Goal: Obtain resource: Obtain resource

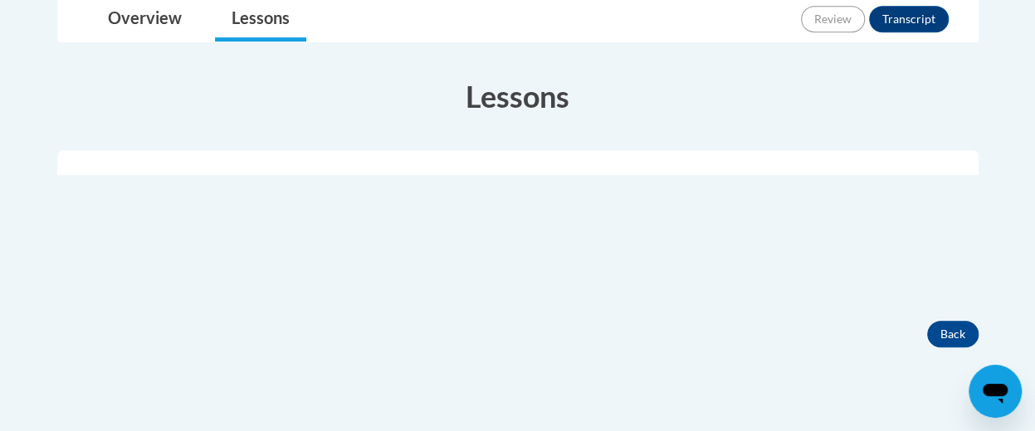
scroll to position [467, 0]
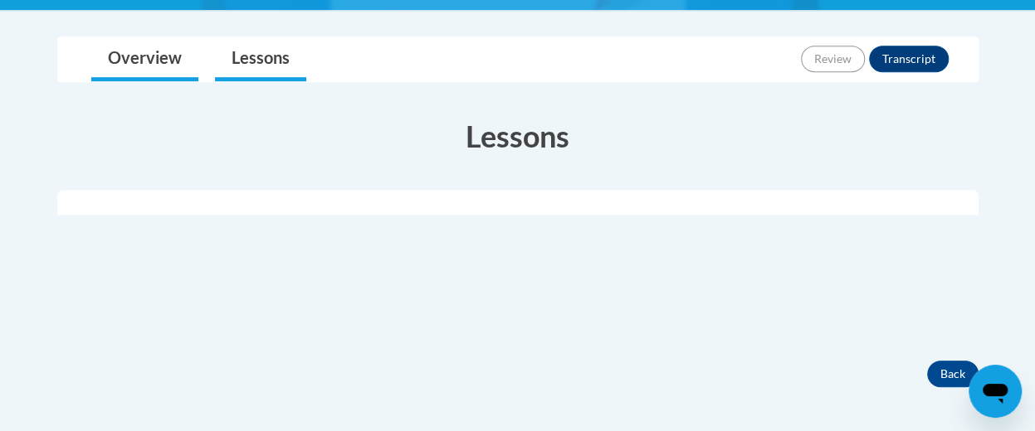
click at [134, 76] on link "Overview" at bounding box center [144, 59] width 107 height 44
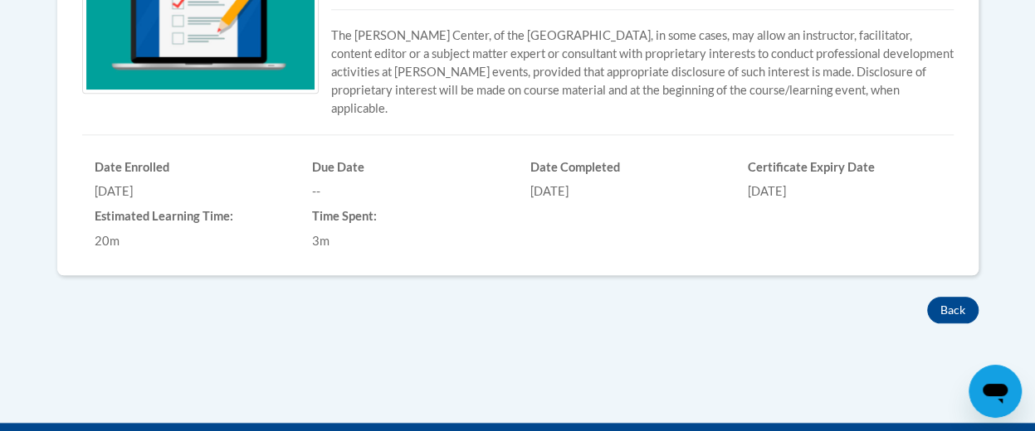
scroll to position [764, 0]
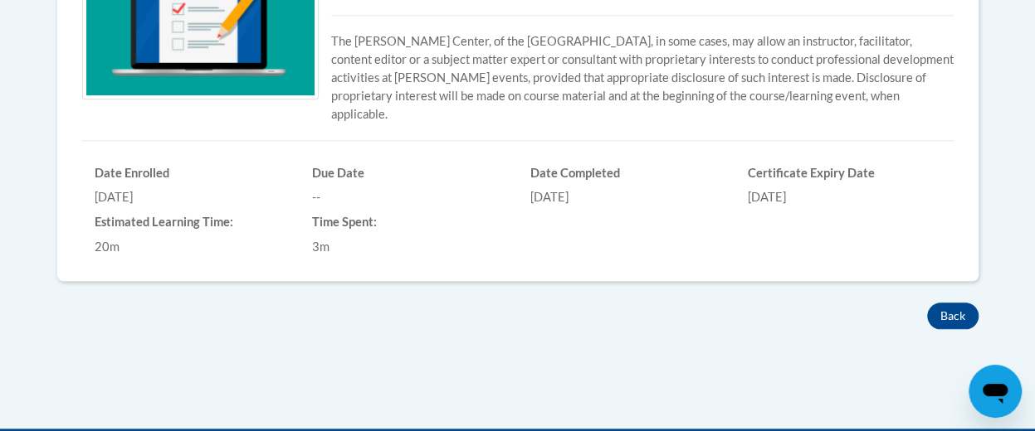
click at [850, 165] on div "Certificate Expiry Date 03/13/2026" at bounding box center [844, 183] width 218 height 50
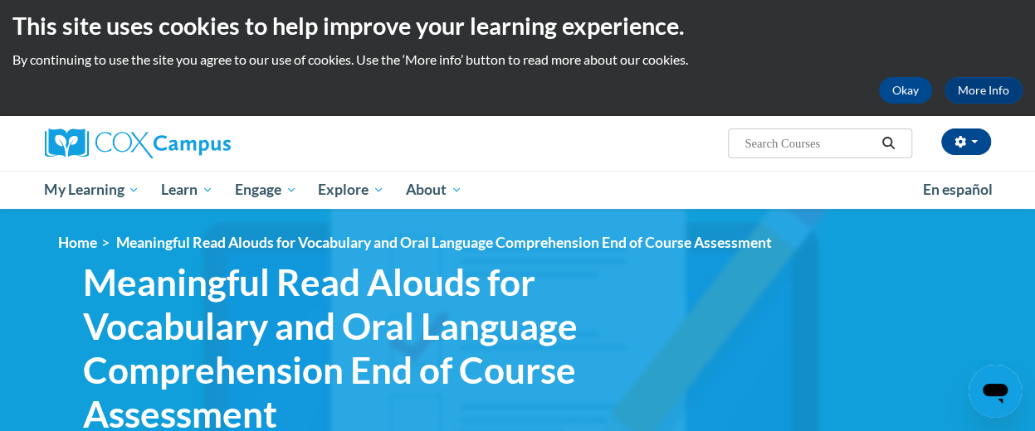
scroll to position [12, 0]
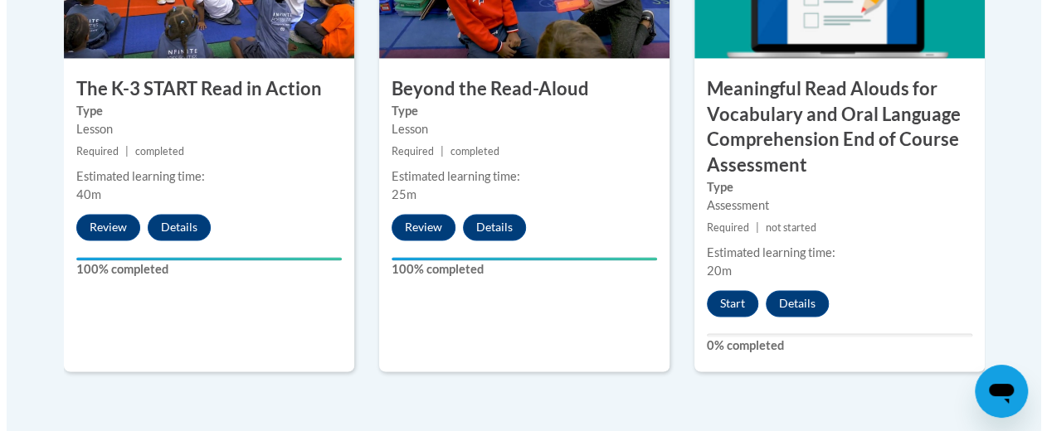
scroll to position [1192, 0]
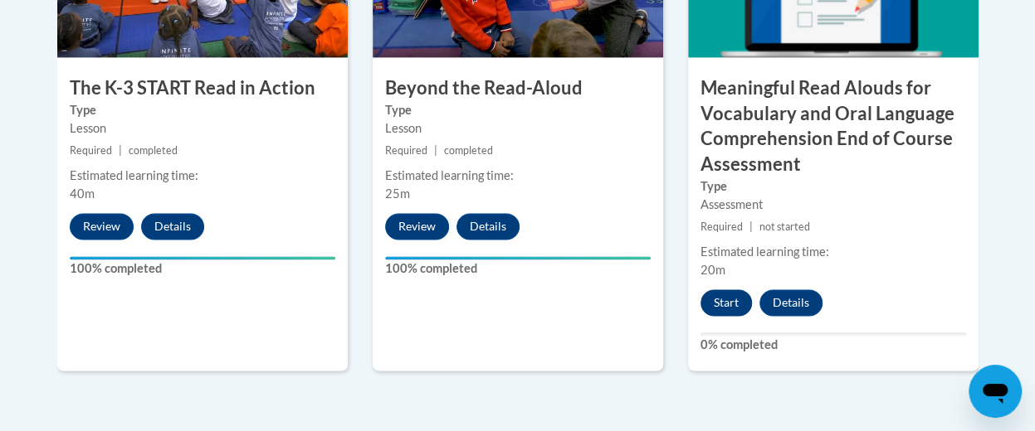
click at [719, 306] on button "Start" at bounding box center [725, 303] width 51 height 27
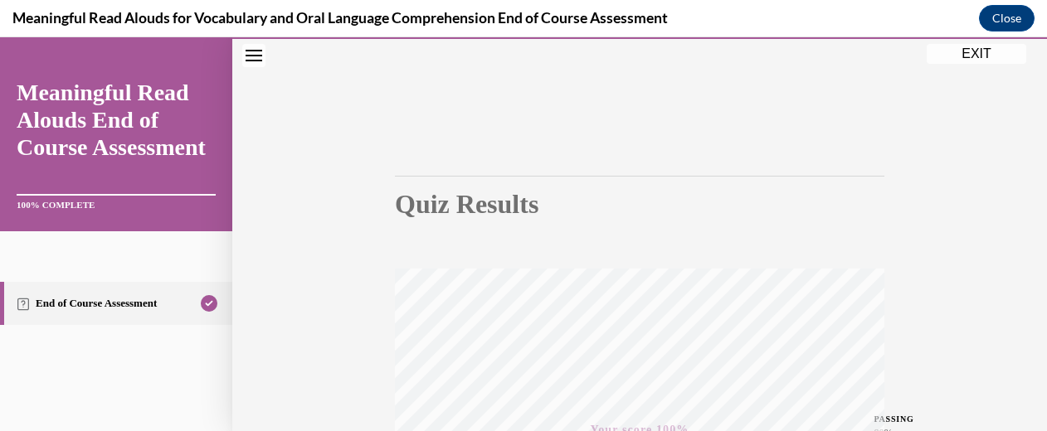
scroll to position [0, 0]
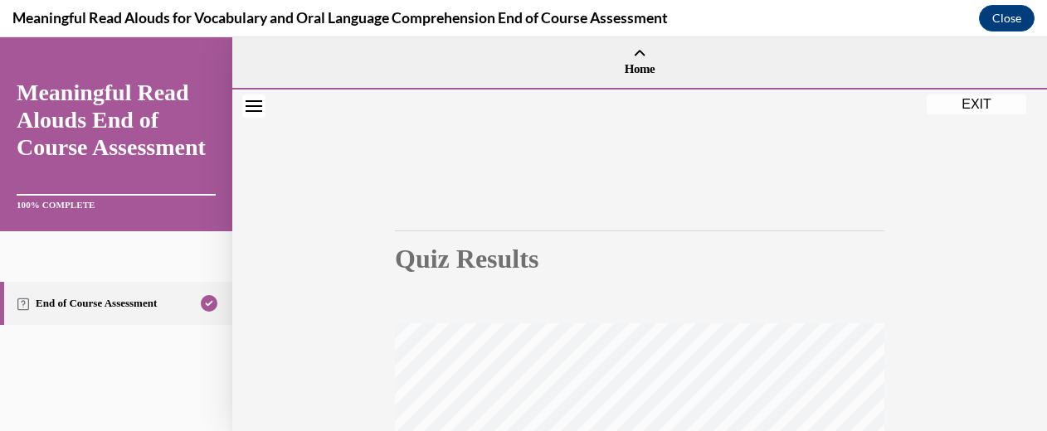
click at [254, 103] on icon "Close navigation menu" at bounding box center [254, 106] width 17 height 12
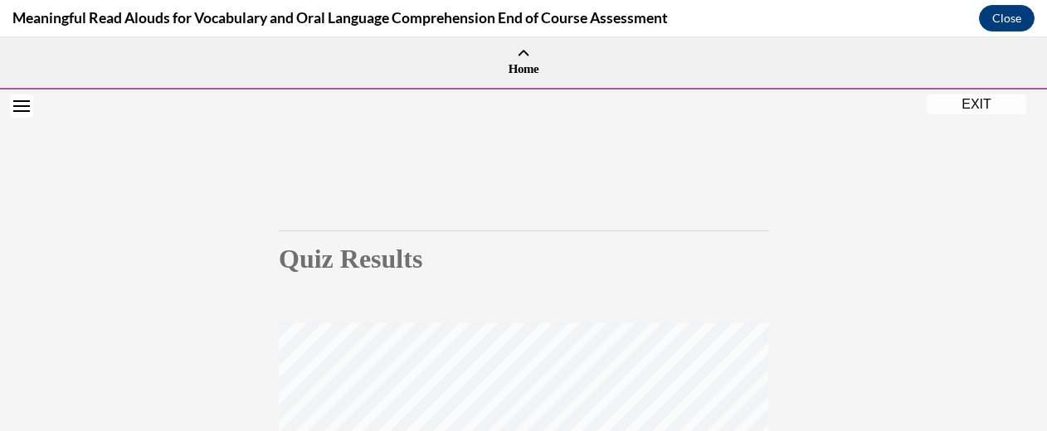
click at [19, 112] on button "Open navigation menu" at bounding box center [21, 106] width 23 height 23
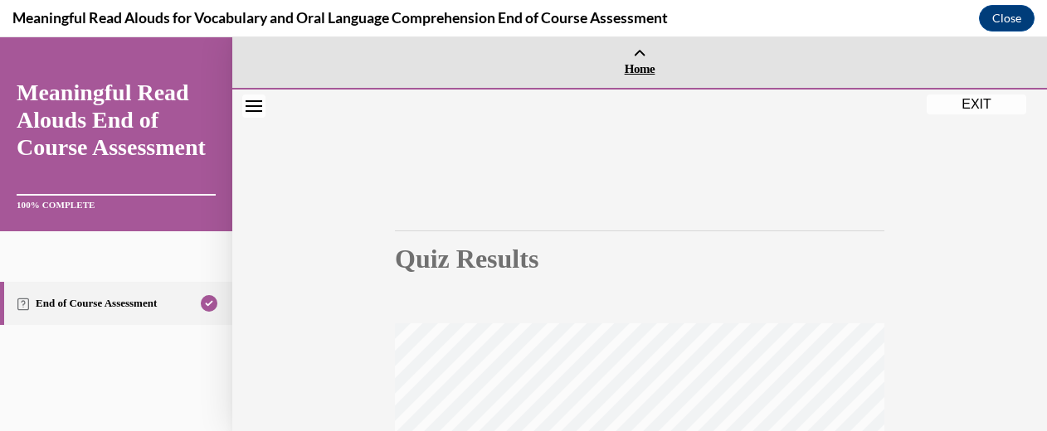
click at [631, 65] on span "Home" at bounding box center [639, 68] width 807 height 15
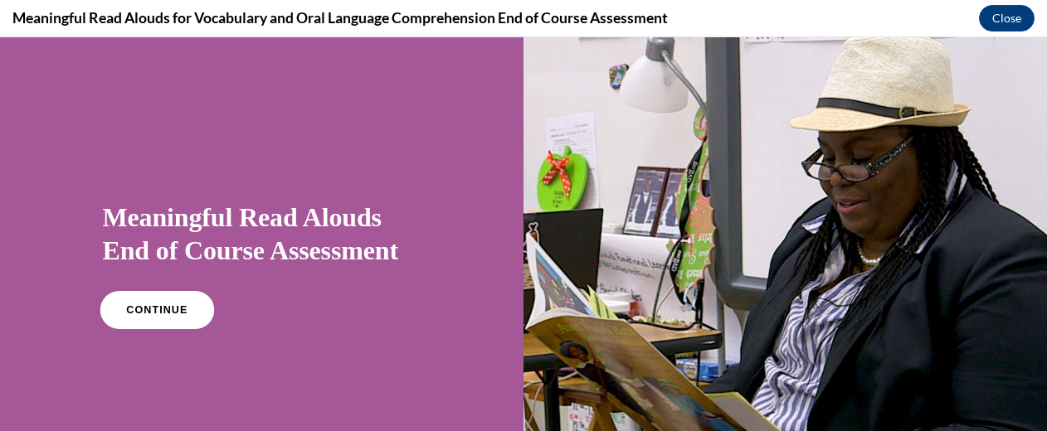
click at [163, 318] on link "CONTINUE" at bounding box center [157, 310] width 114 height 38
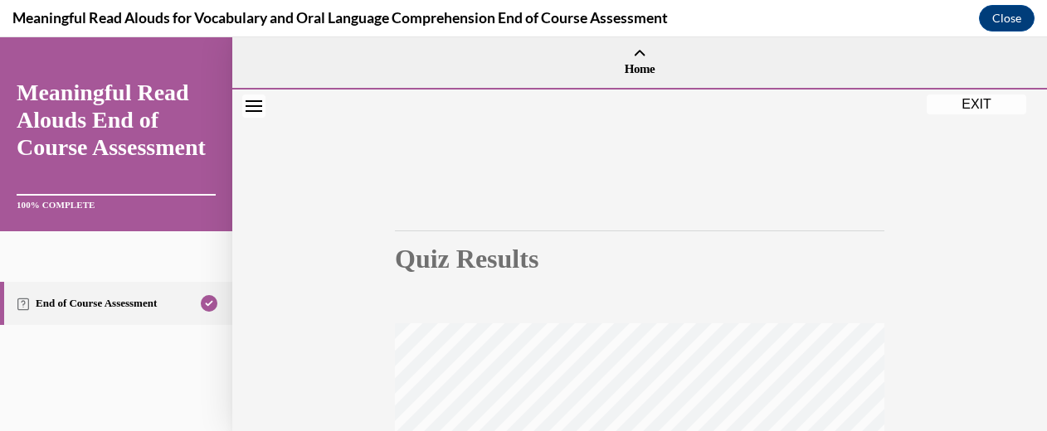
click at [989, 101] on button "EXIT" at bounding box center [977, 105] width 100 height 20
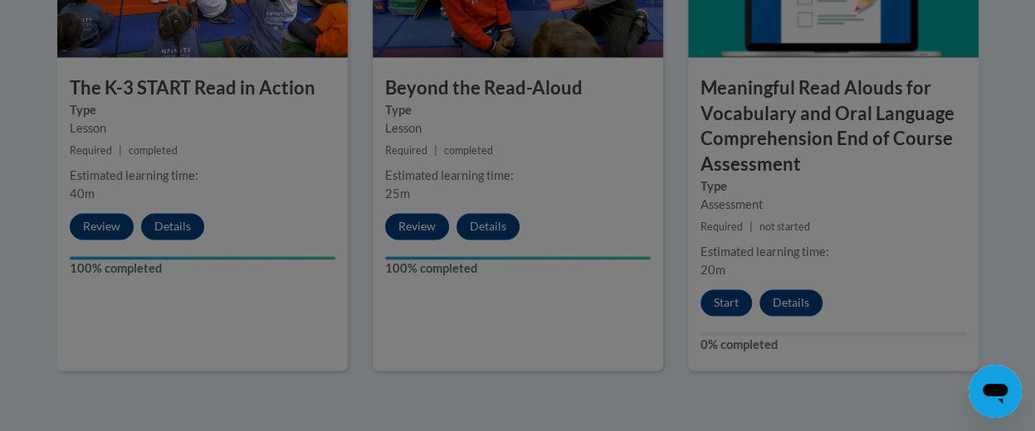
click at [798, 305] on div at bounding box center [517, 215] width 1035 height 431
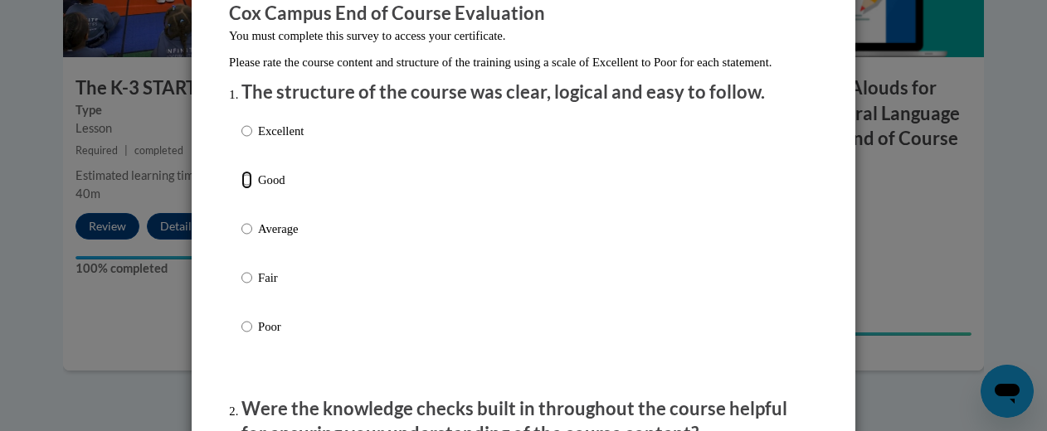
click at [241, 189] on input "Good" at bounding box center [246, 180] width 11 height 18
radio input "true"
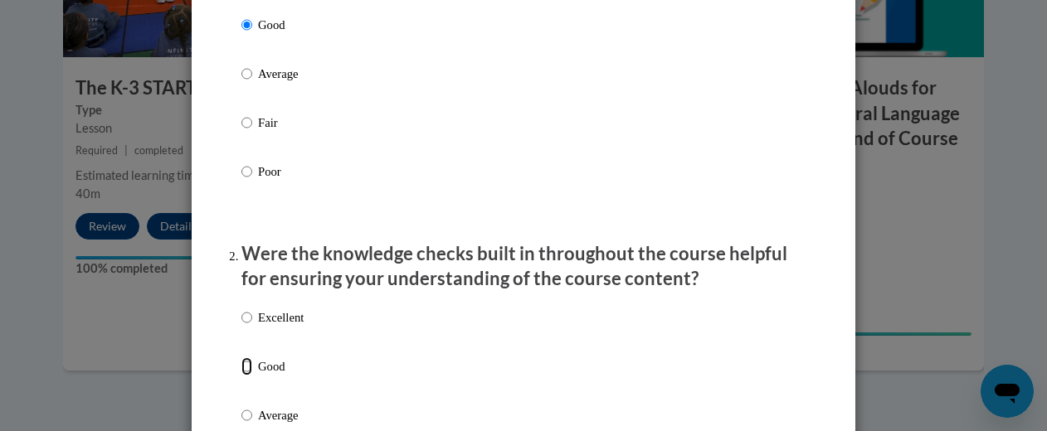
click at [241, 376] on input "Good" at bounding box center [246, 367] width 11 height 18
radio input "true"
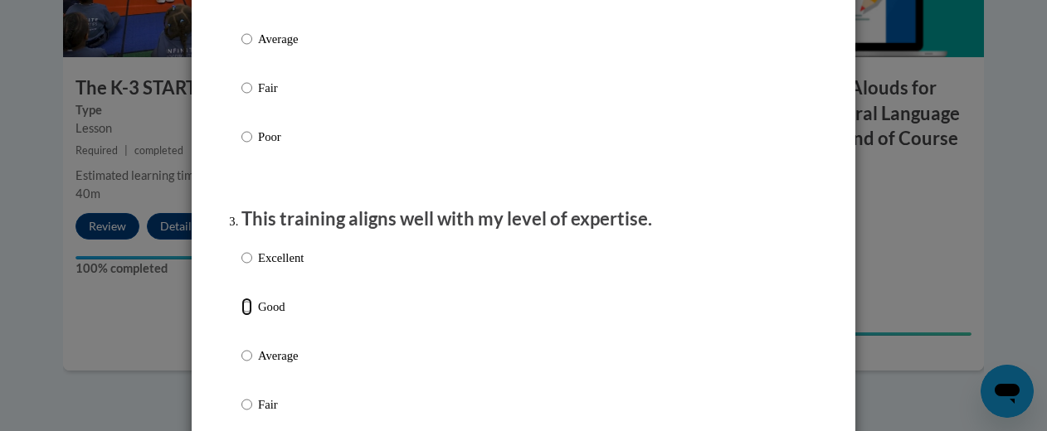
click at [244, 316] on input "Good" at bounding box center [246, 307] width 11 height 18
radio input "true"
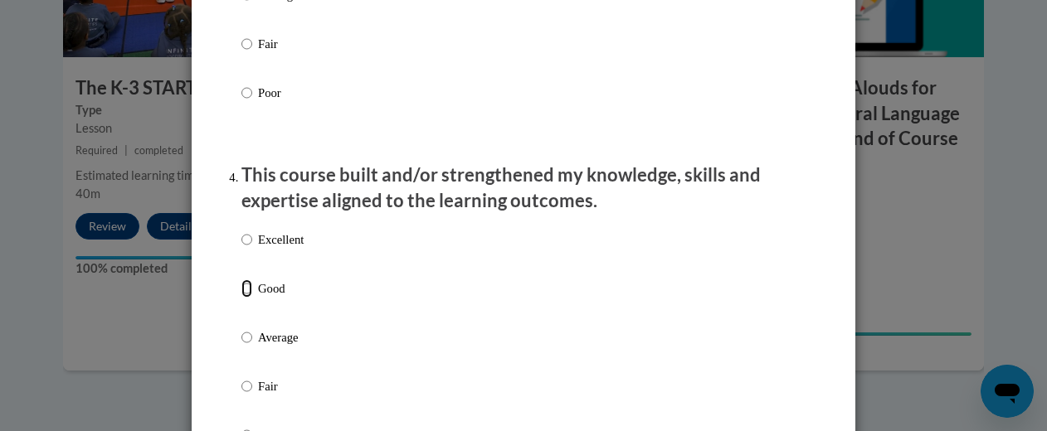
click at [241, 298] on input "Good" at bounding box center [246, 289] width 11 height 18
radio input "true"
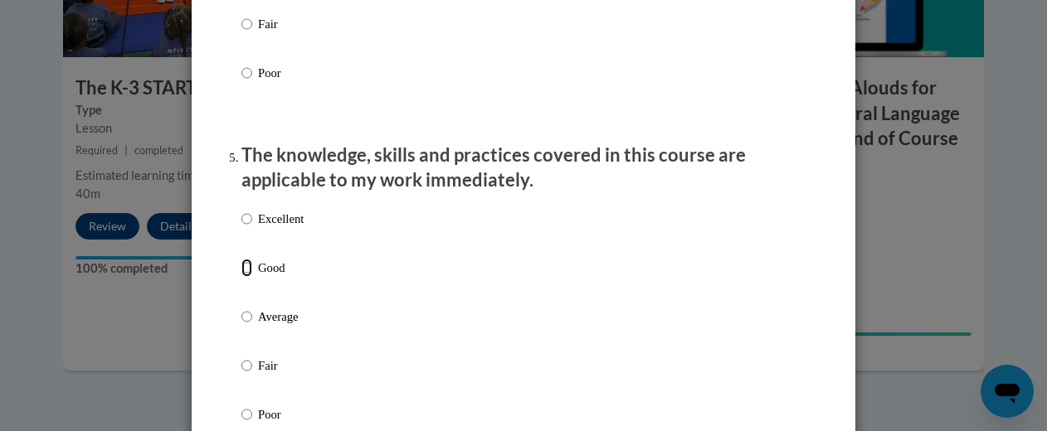
click at [241, 277] on input "Good" at bounding box center [246, 268] width 11 height 18
radio input "true"
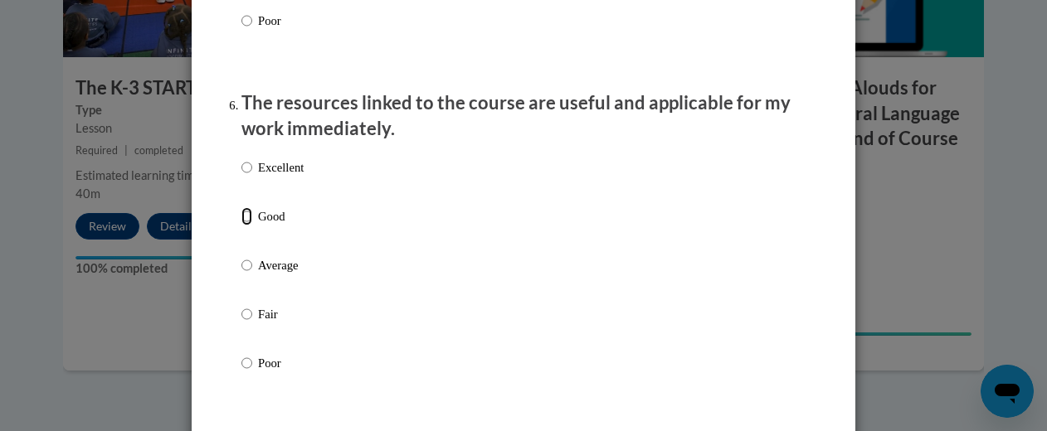
click at [242, 226] on input "Good" at bounding box center [246, 216] width 11 height 18
radio input "true"
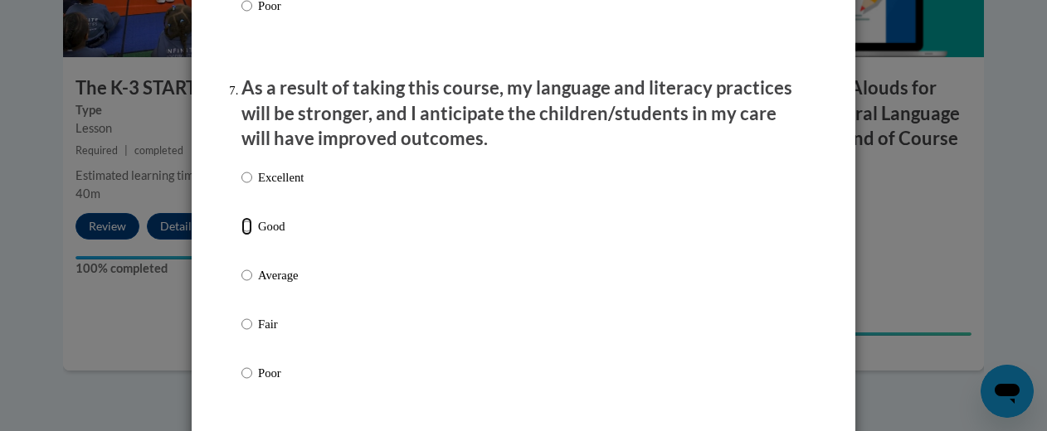
click at [242, 236] on input "Good" at bounding box center [246, 226] width 11 height 18
radio input "true"
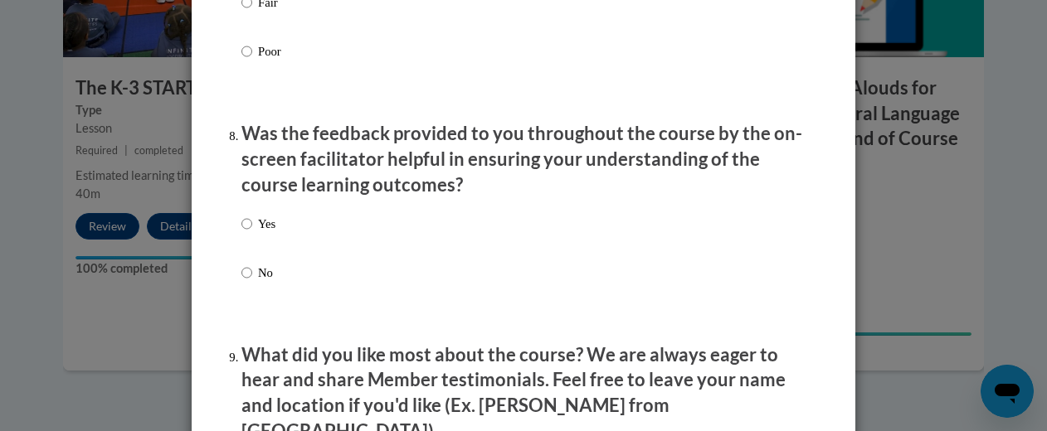
scroll to position [2482, 0]
click at [241, 232] on input "Yes" at bounding box center [246, 223] width 11 height 18
radio input "true"
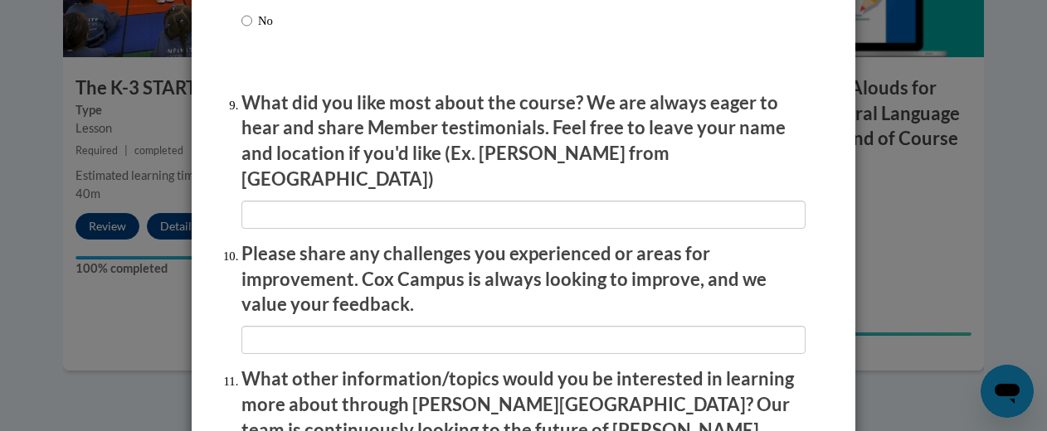
scroll to position [2732, 0]
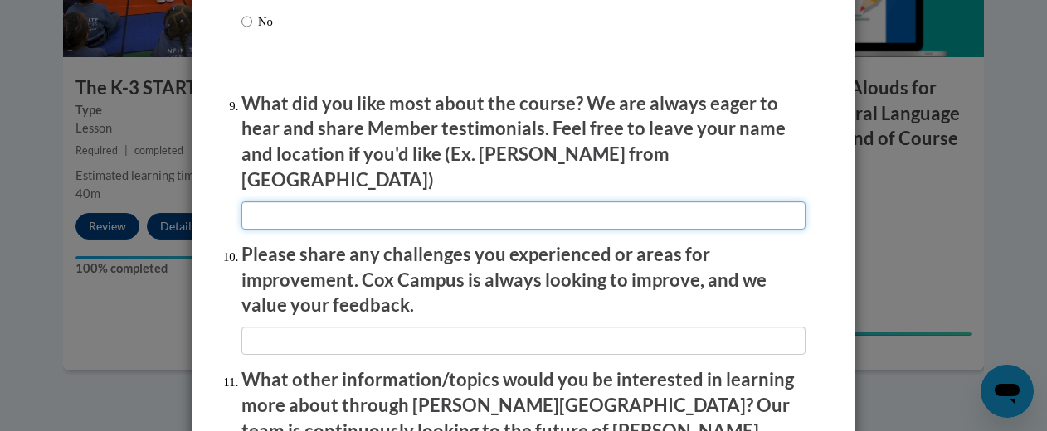
click at [560, 202] on input "textbox" at bounding box center [523, 216] width 564 height 28
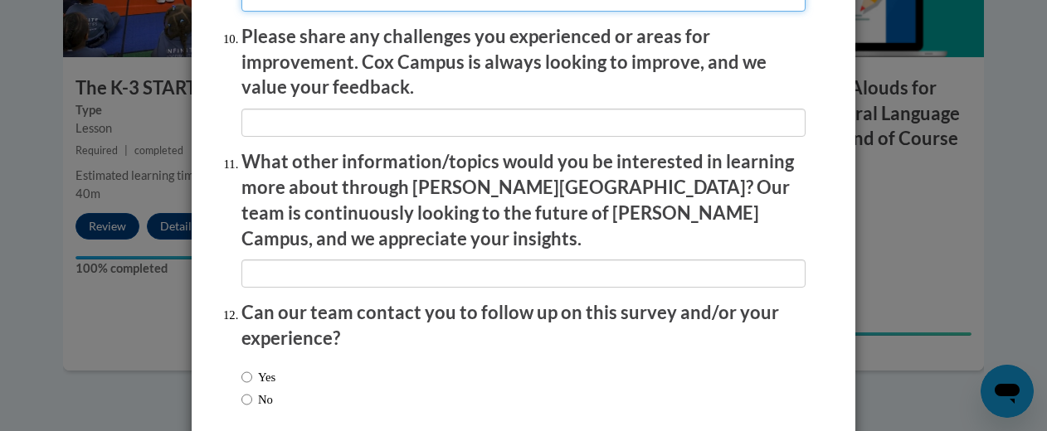
scroll to position [3019, 0]
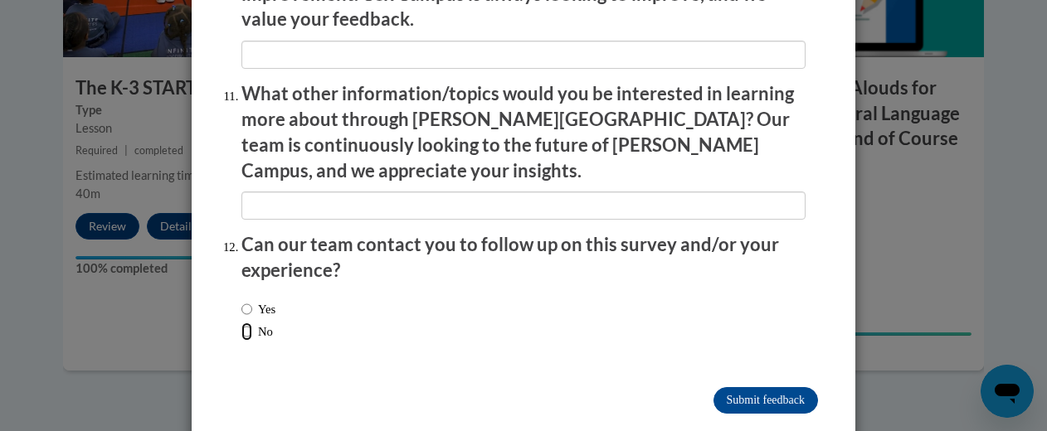
click at [241, 323] on input "No" at bounding box center [246, 332] width 11 height 18
radio input "true"
click at [755, 387] on input "Submit feedback" at bounding box center [766, 400] width 105 height 27
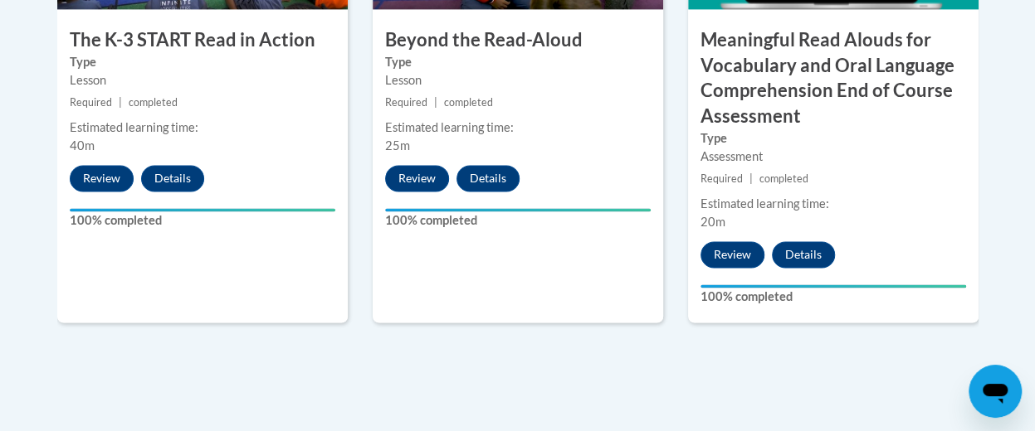
scroll to position [1240, 0]
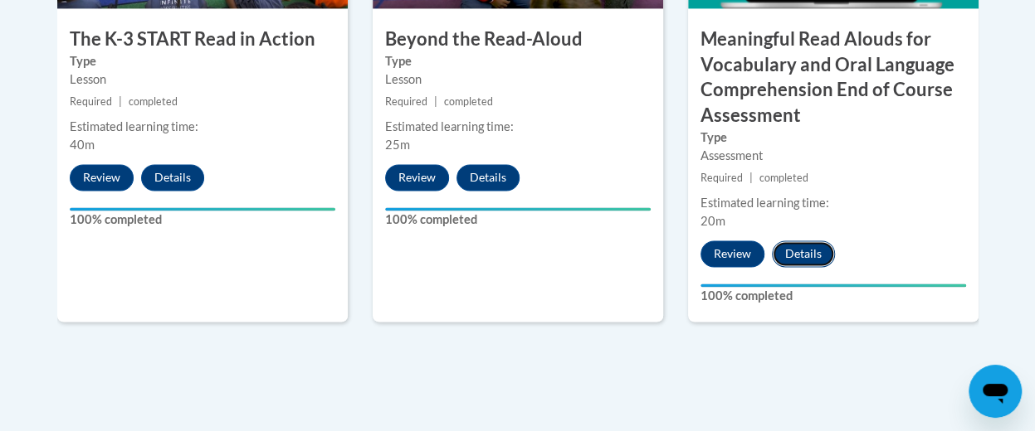
click at [808, 256] on button "Details" at bounding box center [803, 254] width 63 height 27
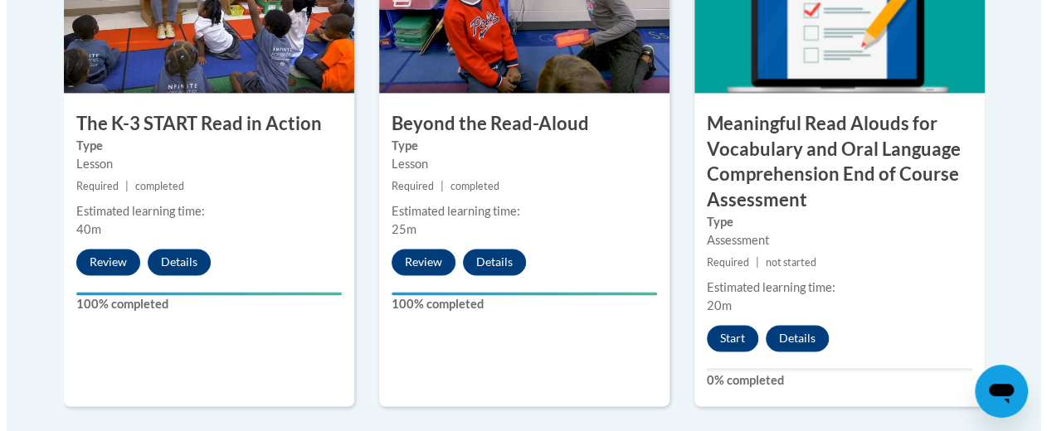
scroll to position [1157, 0]
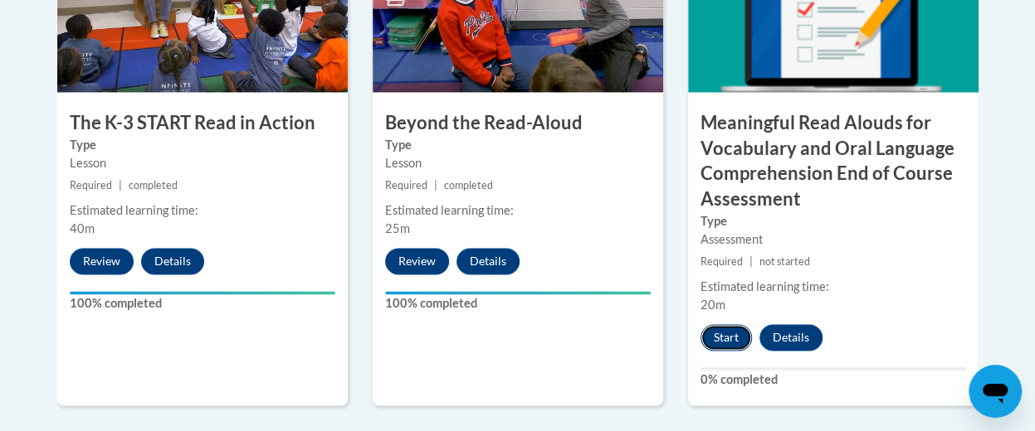
click at [729, 349] on button "Start" at bounding box center [725, 337] width 51 height 27
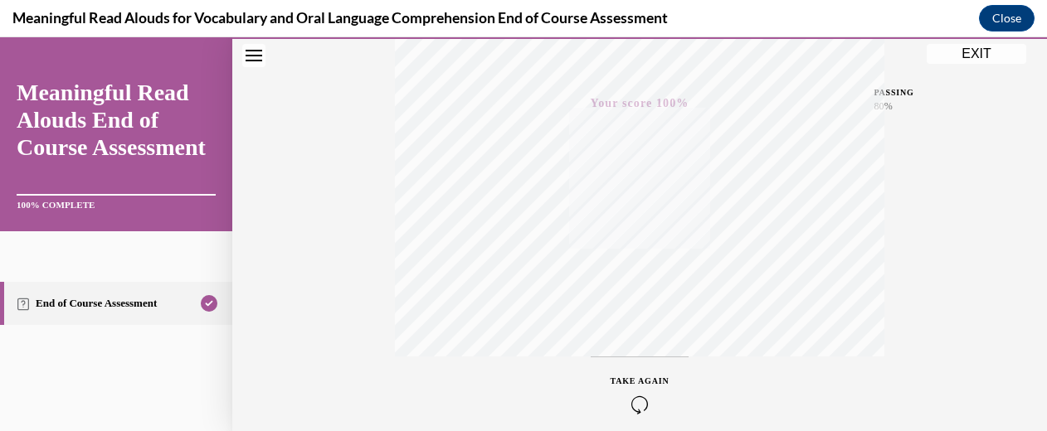
scroll to position [456, 0]
click at [95, 302] on link "End of Course Assessment" at bounding box center [116, 303] width 232 height 43
click at [260, 56] on icon "Close navigation menu" at bounding box center [254, 56] width 17 height 12
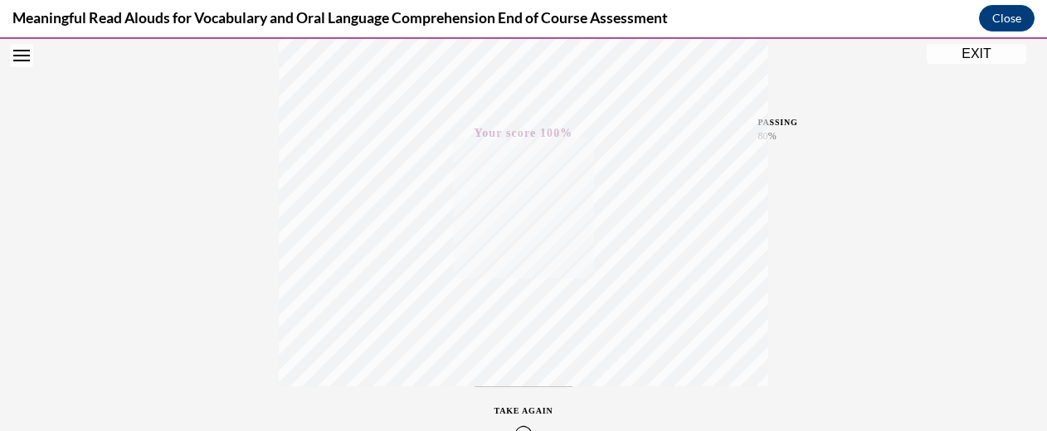
click at [6, 52] on div "EXIT" at bounding box center [21, 55] width 43 height 37
click at [13, 60] on icon "Open navigation menu" at bounding box center [21, 56] width 17 height 12
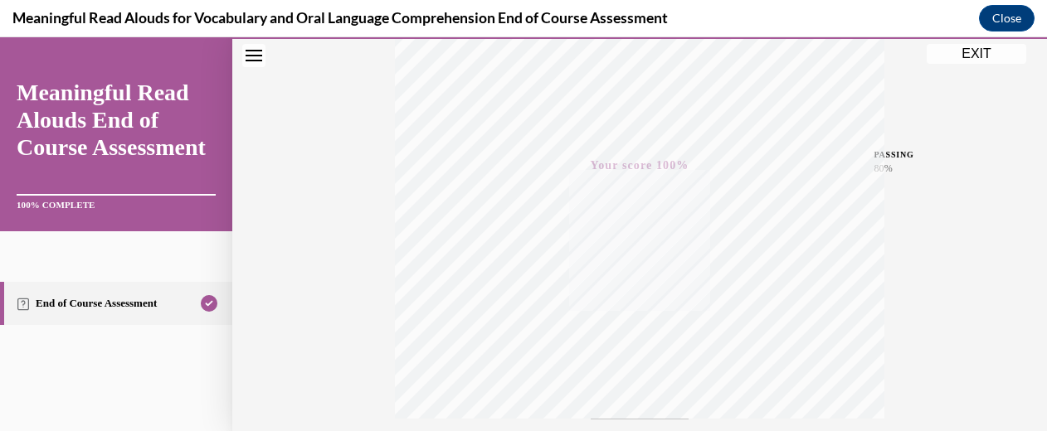
scroll to position [456, 0]
click at [670, 400] on div "Quiz Results PASSING 80% Your score 100% Passed PASSING 80% Your score Your sco…" at bounding box center [639, 33] width 815 height 798
click at [655, 385] on div "Quiz Results PASSING 80% Your score 100% Passed PASSING 80% Your score Your sco…" at bounding box center [639, 33] width 815 height 798
click at [669, 353] on button "TAKE AGAIN" at bounding box center [640, 320] width 99 height 75
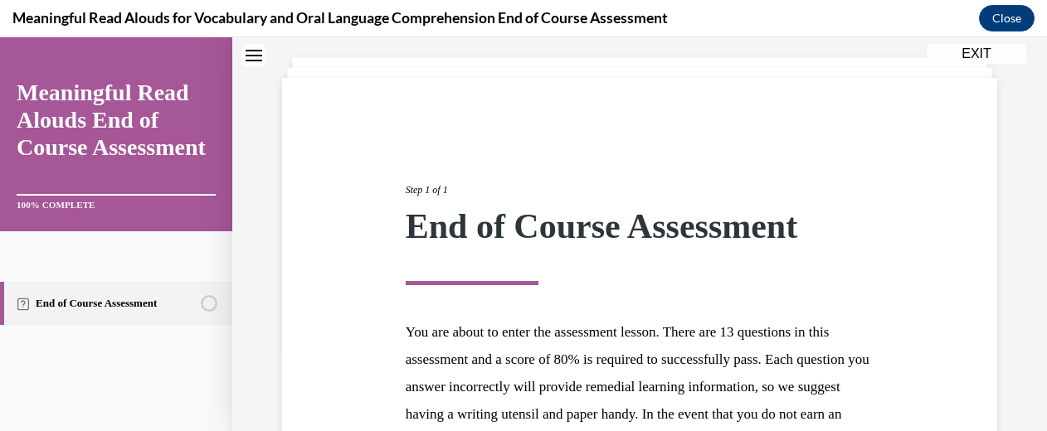
click at [748, 279] on div "Step 1 of 1 End of Course Assessment" at bounding box center [640, 234] width 469 height 104
click at [780, 244] on h1 "End of Course Assessment" at bounding box center [640, 234] width 469 height 51
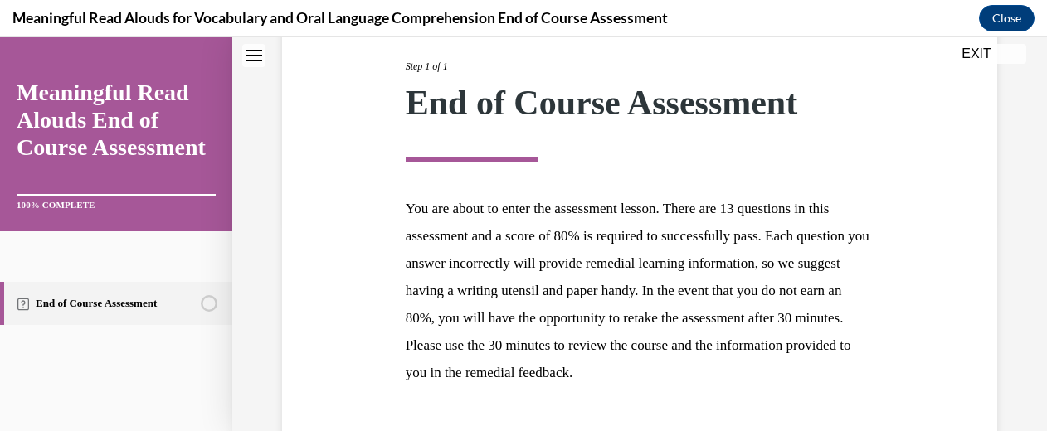
scroll to position [330, 0]
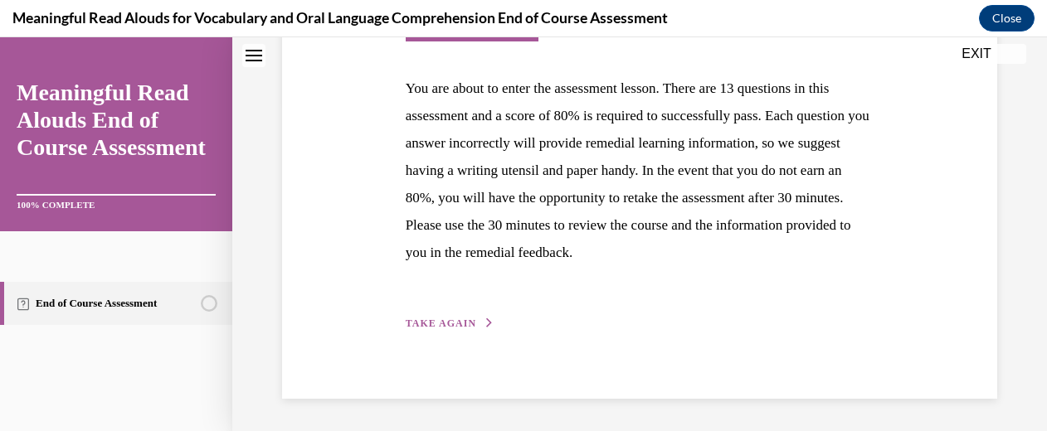
click at [455, 328] on span "TAKE AGAIN" at bounding box center [441, 324] width 71 height 12
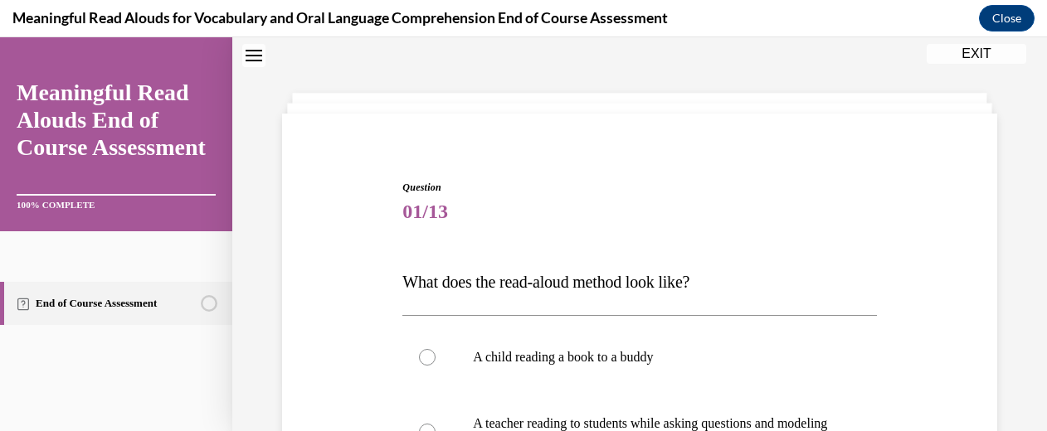
click at [1002, 63] on button "EXIT" at bounding box center [977, 54] width 100 height 20
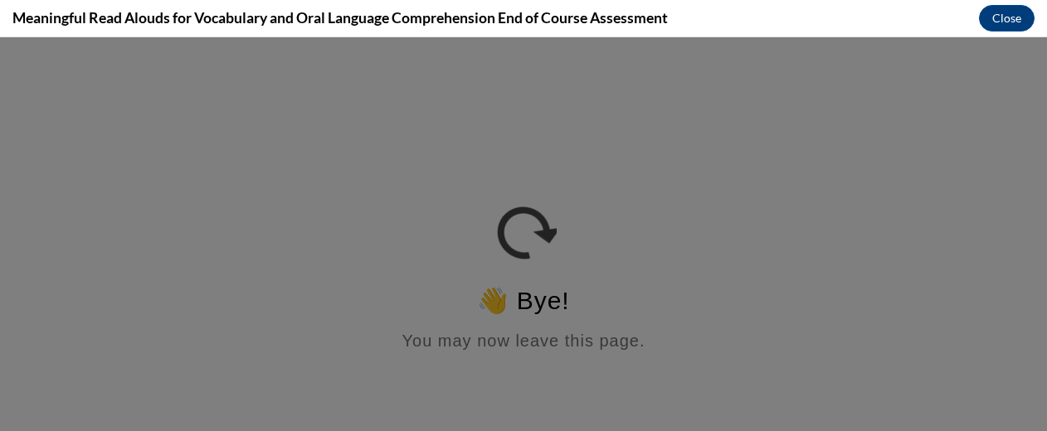
scroll to position [0, 0]
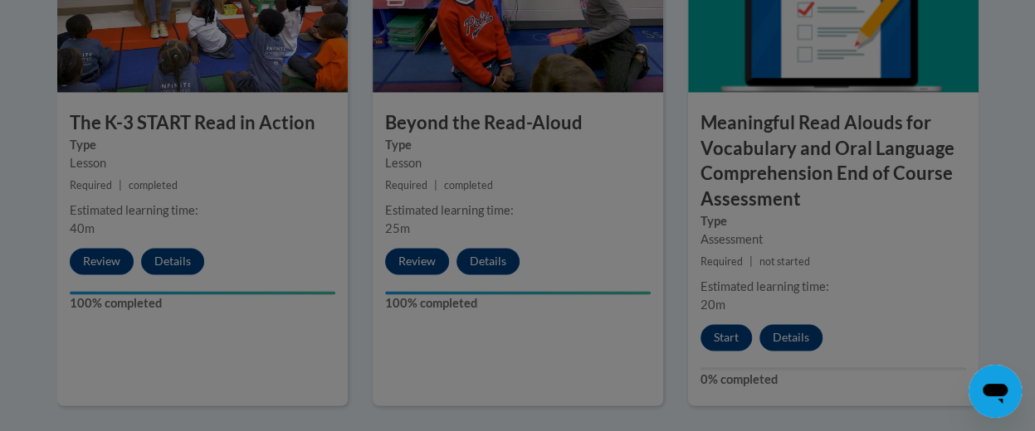
click at [729, 344] on div at bounding box center [517, 215] width 1035 height 431
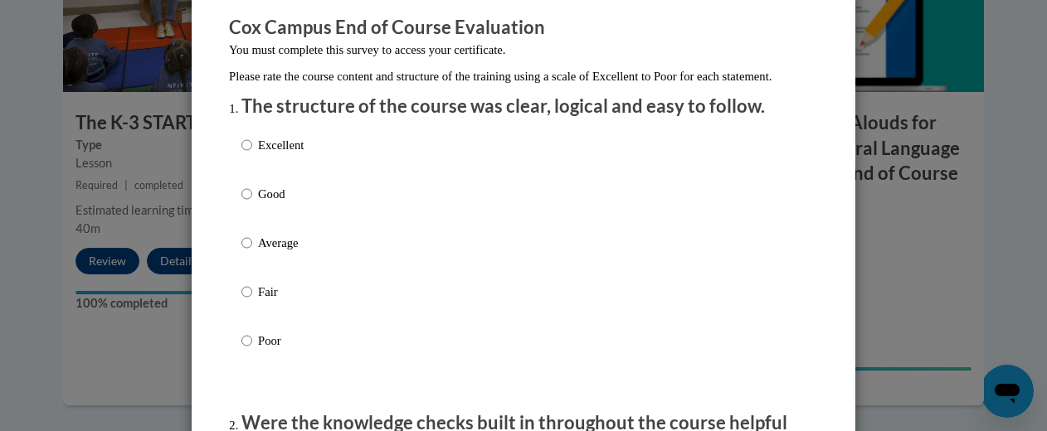
scroll to position [148, 0]
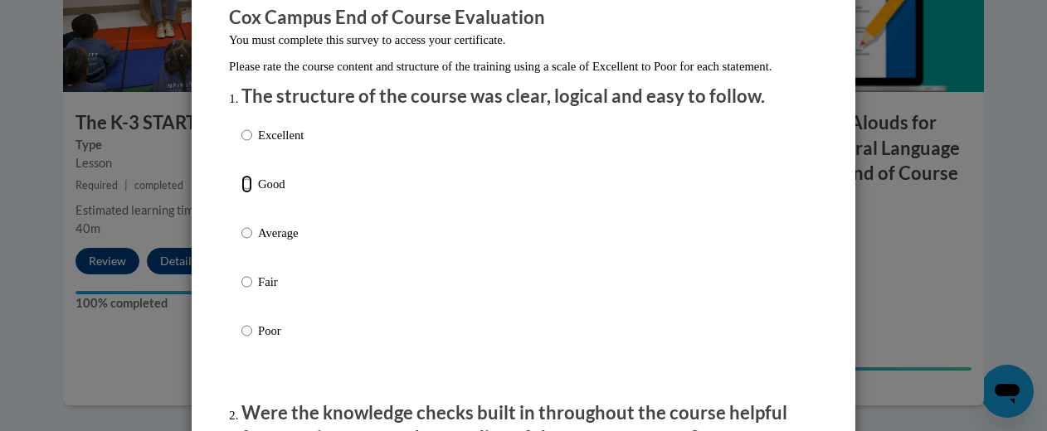
click at [243, 193] on input "Good" at bounding box center [246, 184] width 11 height 18
radio input "true"
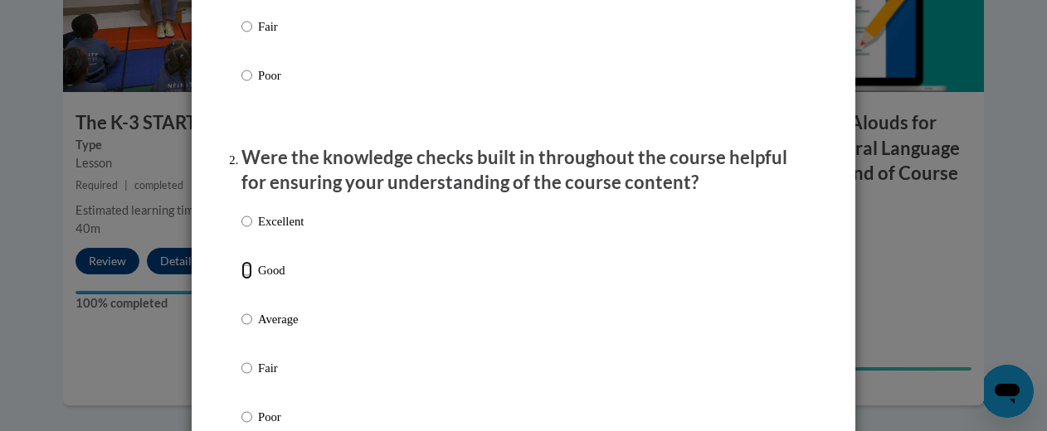
click at [241, 280] on input "Good" at bounding box center [246, 270] width 11 height 18
radio input "true"
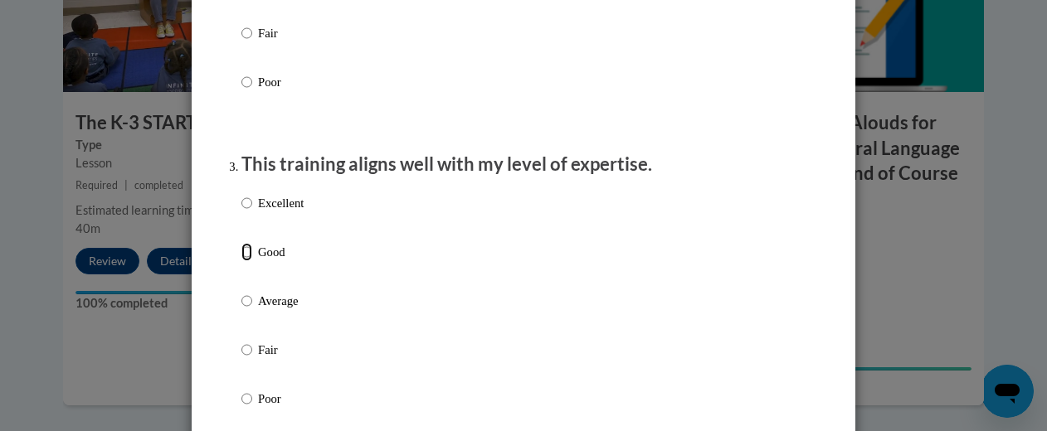
click at [241, 261] on input "Good" at bounding box center [246, 252] width 11 height 18
radio input "true"
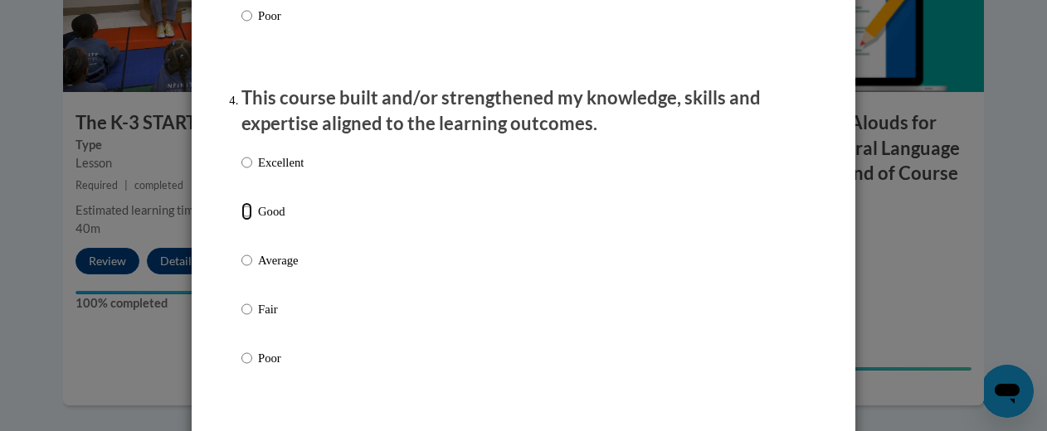
click at [241, 221] on input "Good" at bounding box center [246, 211] width 11 height 18
radio input "true"
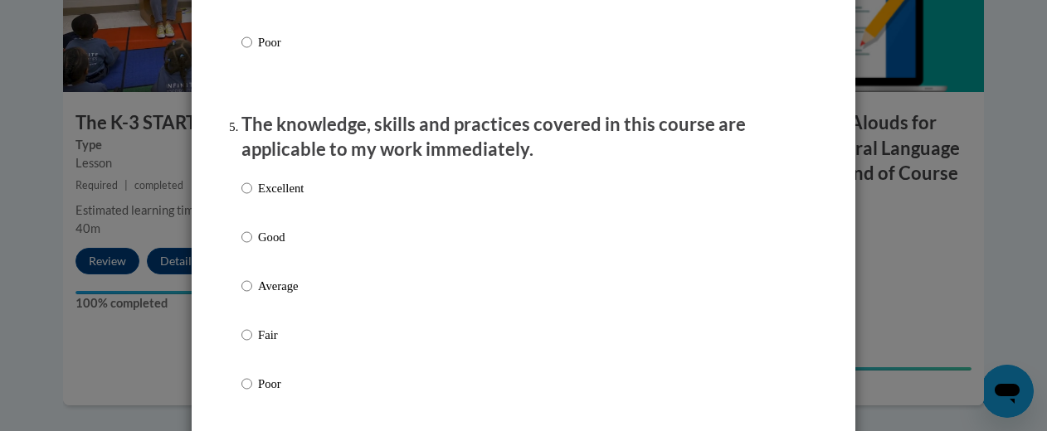
click at [229, 252] on ol "The structure of the course was clear, logical and easy to follow. Excellent Go…" at bounding box center [523, 371] width 589 height 3154
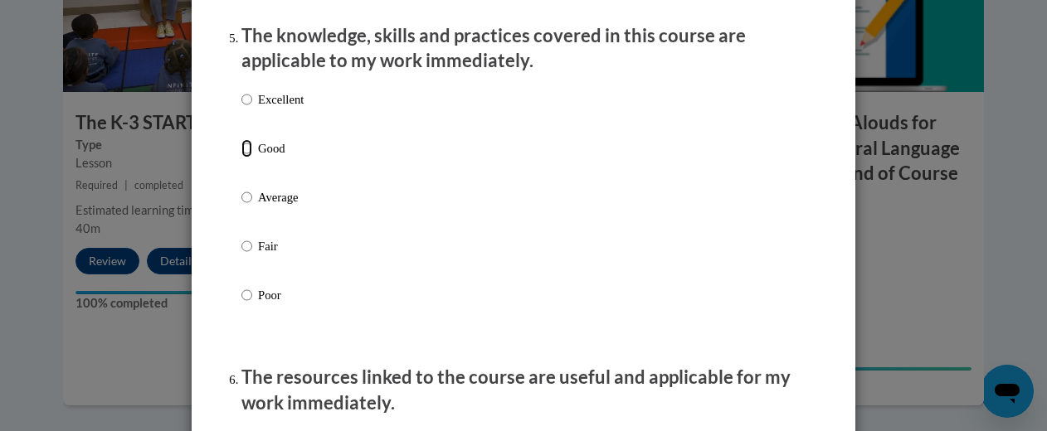
click at [241, 158] on input "Good" at bounding box center [246, 148] width 11 height 18
radio input "true"
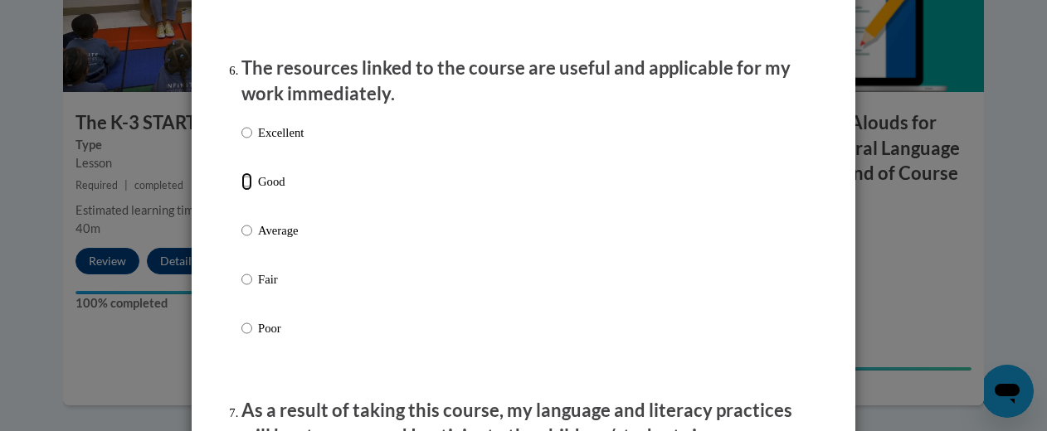
click at [241, 191] on input "Good" at bounding box center [246, 182] width 11 height 18
radio input "true"
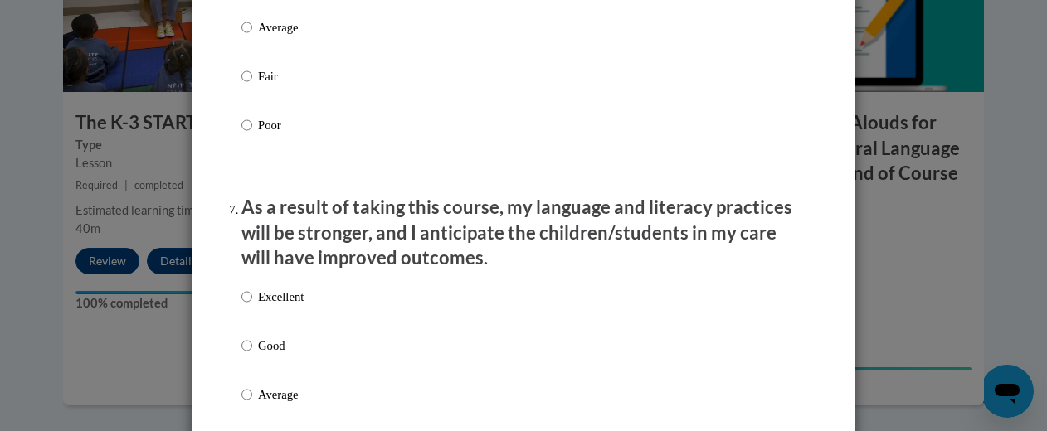
scroll to position [2161, 0]
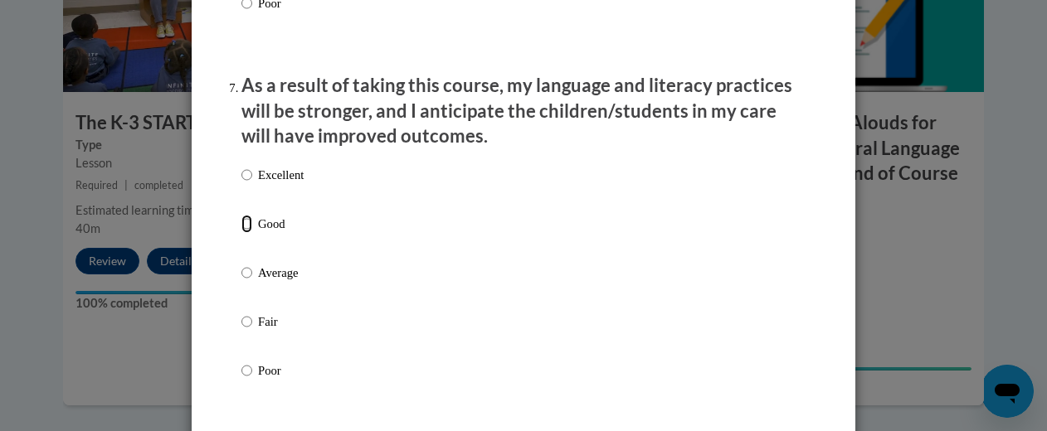
click at [241, 233] on input "Good" at bounding box center [246, 224] width 11 height 18
radio input "true"
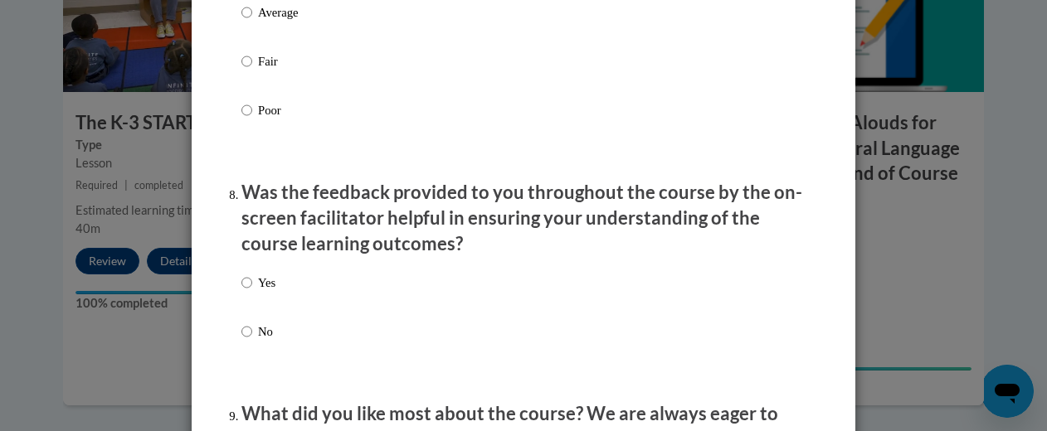
scroll to position [2545, 0]
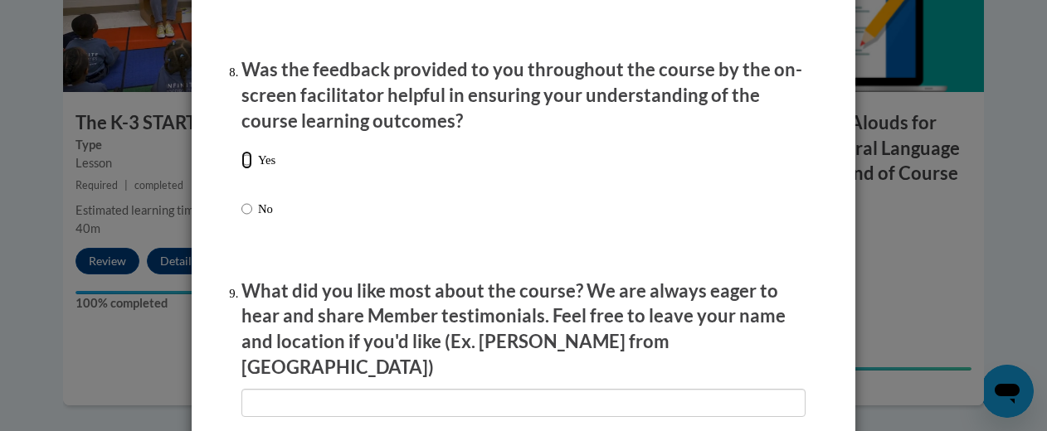
click at [241, 169] on input "Yes" at bounding box center [246, 160] width 11 height 18
radio input "true"
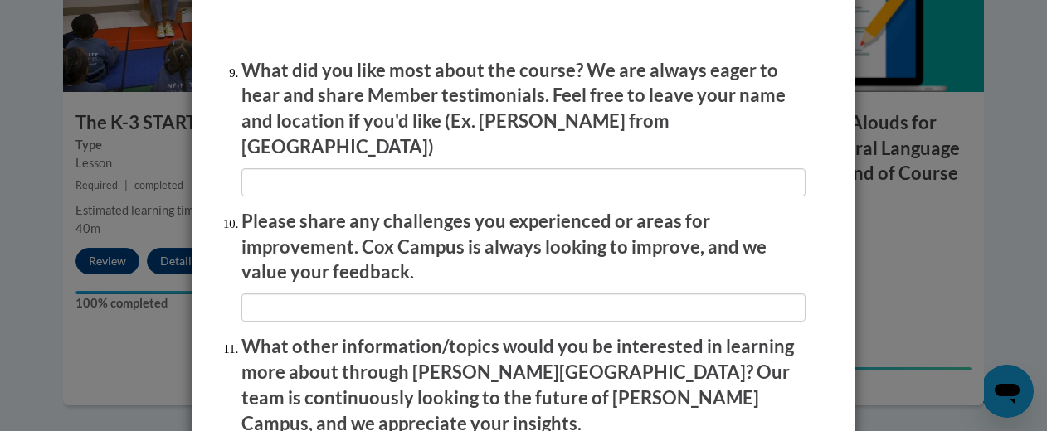
scroll to position [2766, 0]
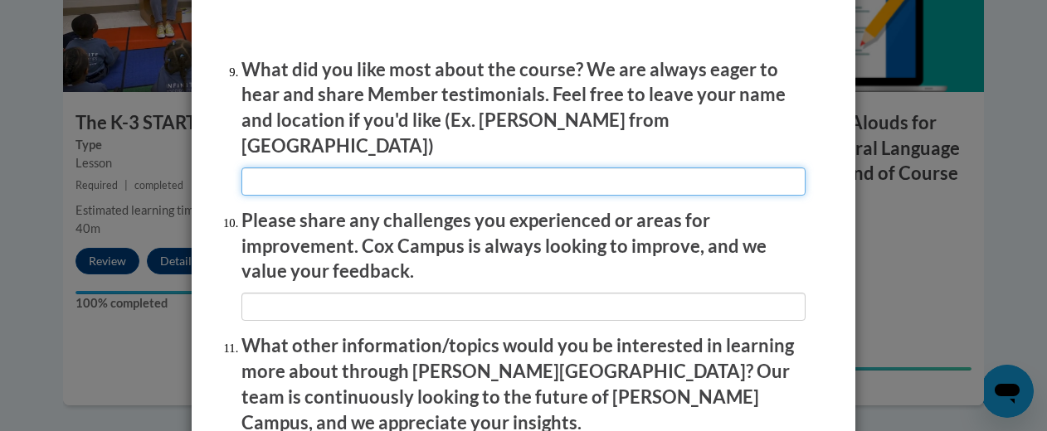
click at [450, 176] on input "textbox" at bounding box center [523, 182] width 564 height 28
type input "everythng"
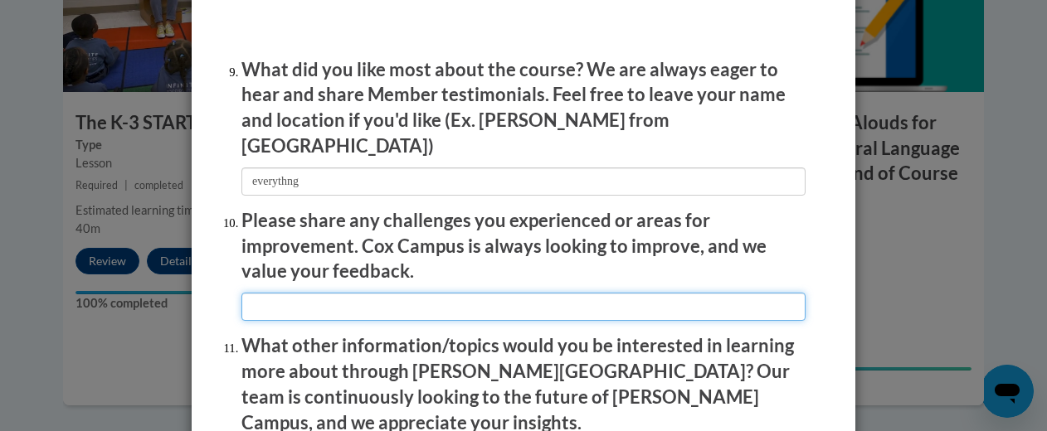
click at [548, 293] on input "textbox" at bounding box center [523, 307] width 564 height 28
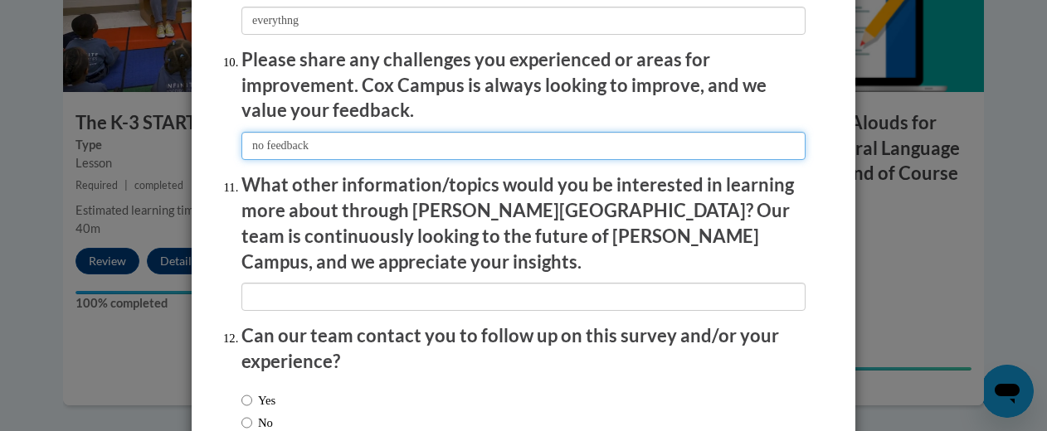
scroll to position [2929, 0]
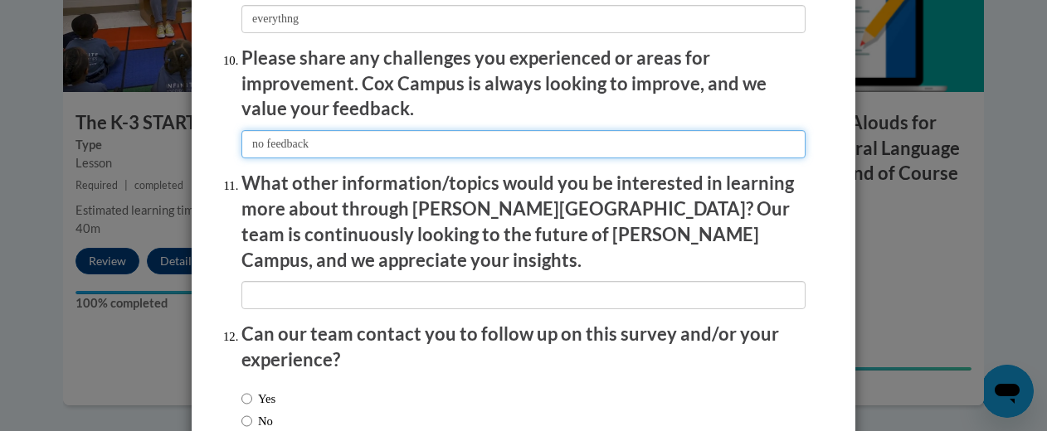
type input "no feedback"
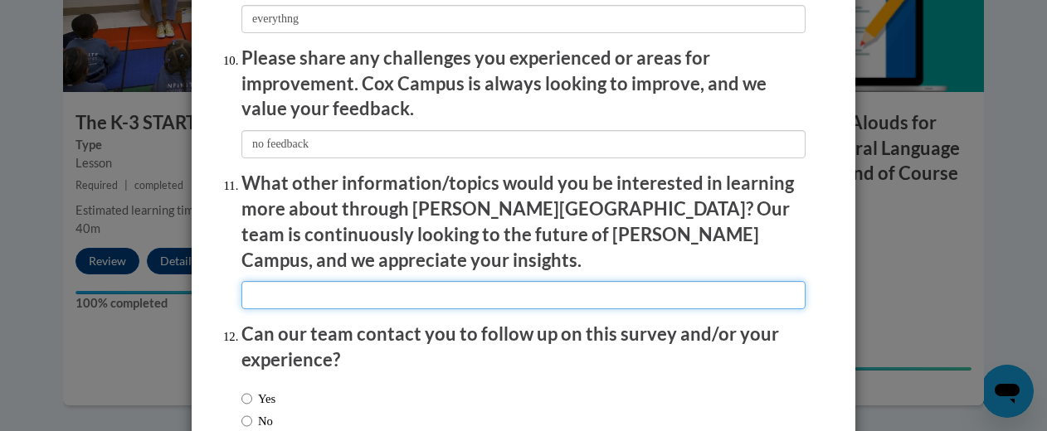
click at [443, 281] on input "textbox" at bounding box center [523, 295] width 564 height 28
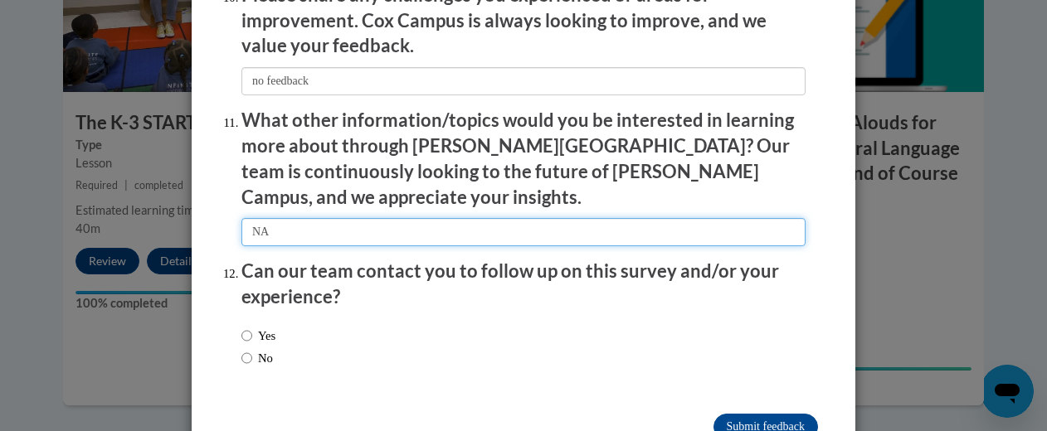
scroll to position [3019, 0]
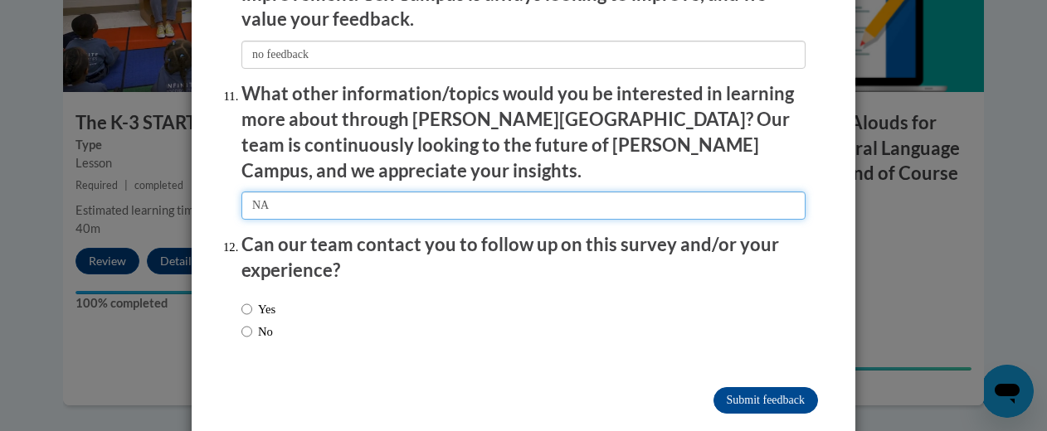
type input "NA"
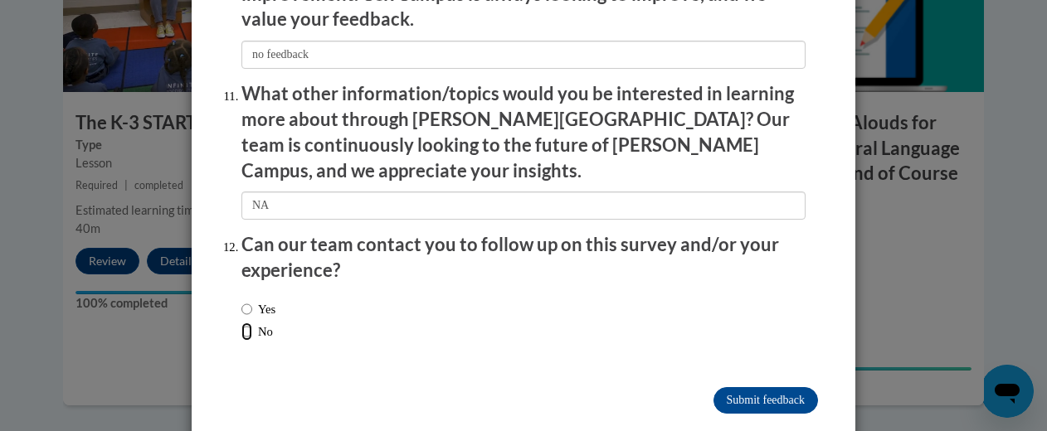
click at [241, 323] on input "No" at bounding box center [246, 332] width 11 height 18
radio input "true"
click at [776, 387] on input "Submit feedback" at bounding box center [766, 400] width 105 height 27
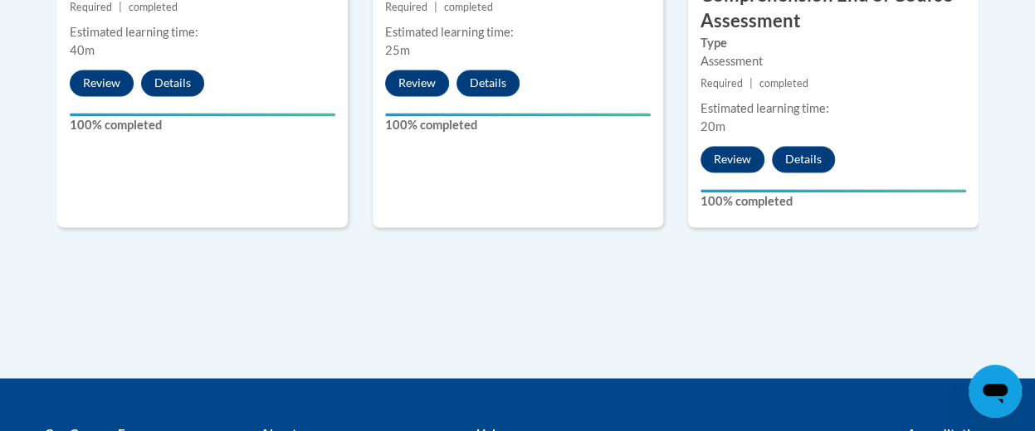
scroll to position [1337, 0]
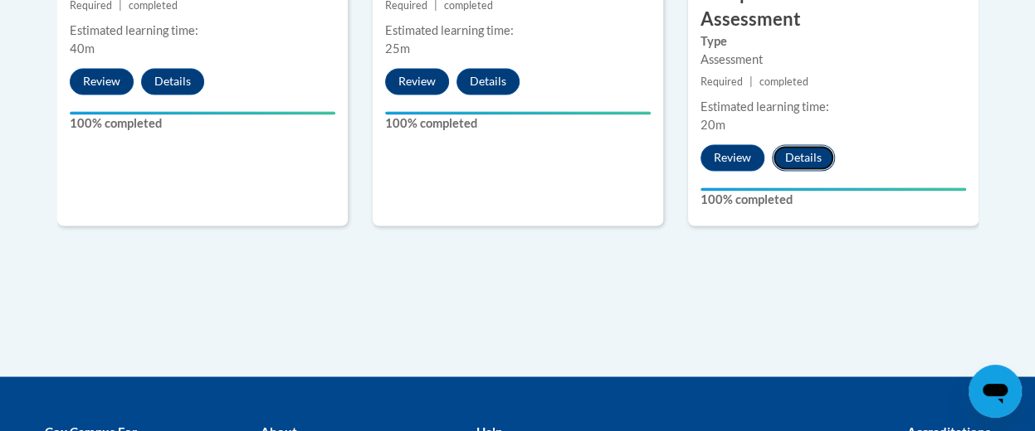
click at [804, 163] on button "Details" at bounding box center [803, 157] width 63 height 27
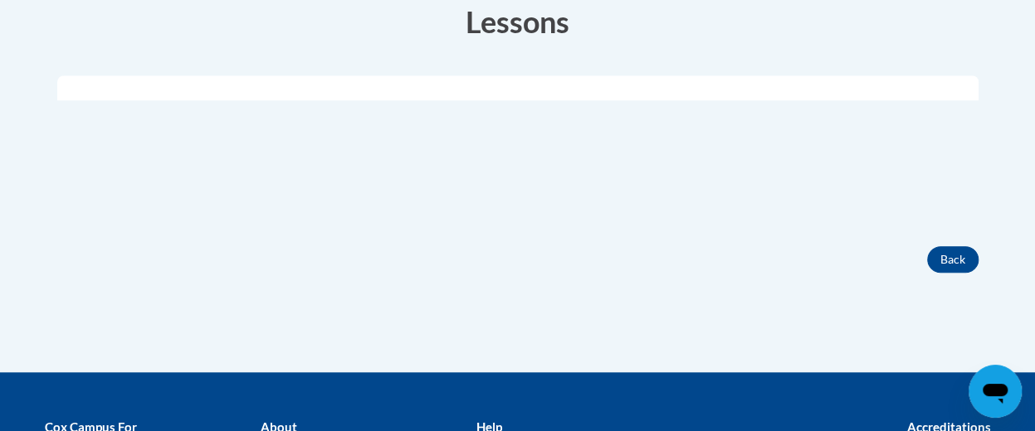
scroll to position [581, 0]
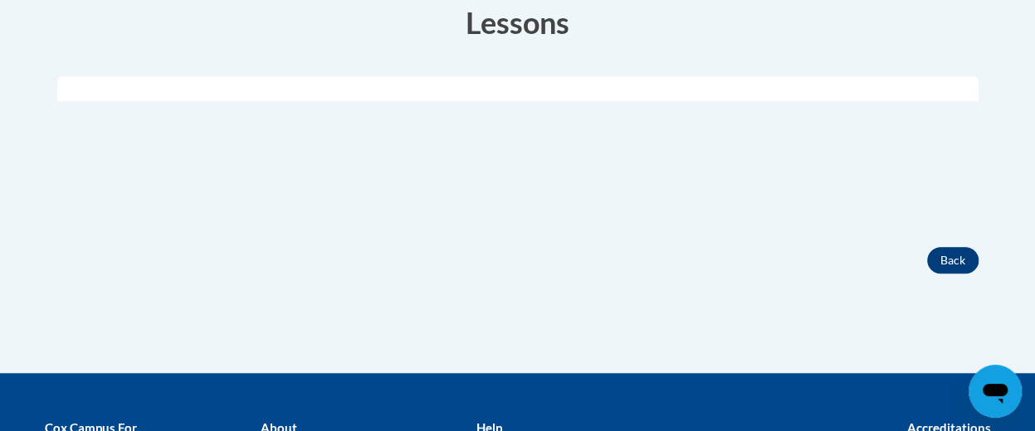
click at [956, 264] on button "Back" at bounding box center [952, 260] width 51 height 27
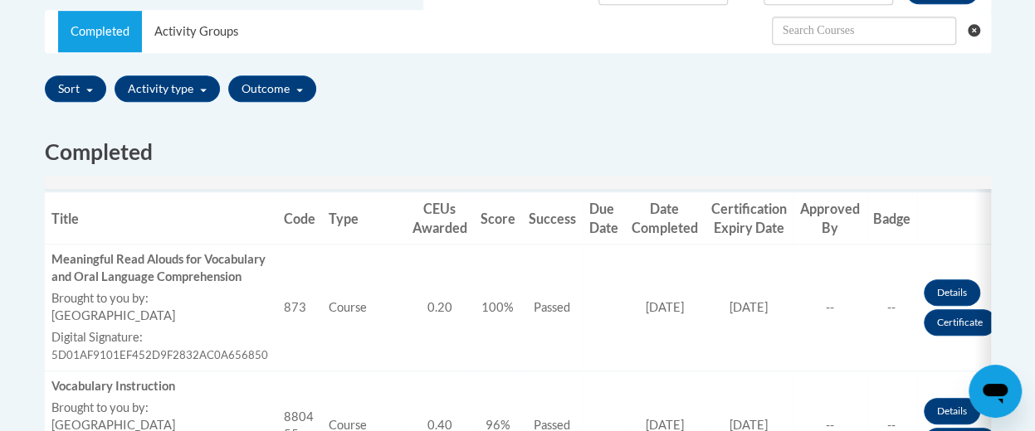
scroll to position [593, 0]
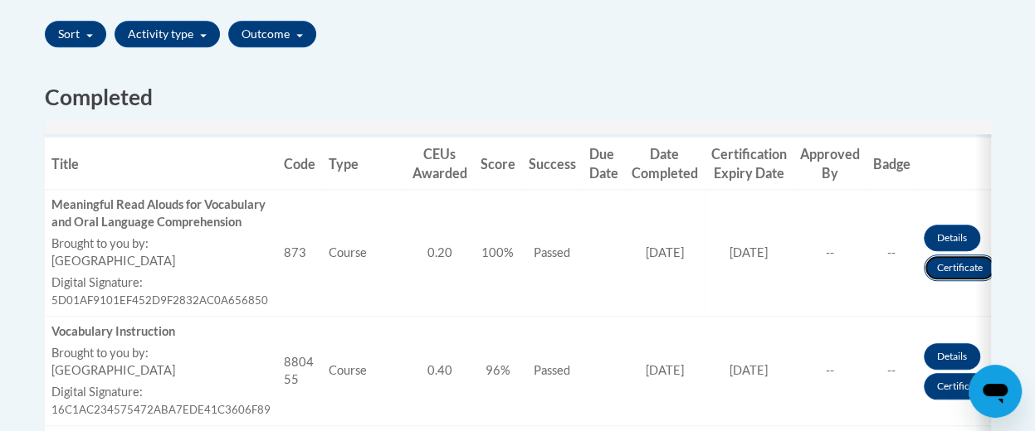
click at [958, 281] on link "Certificate" at bounding box center [960, 268] width 72 height 27
click at [966, 281] on link "Certificate" at bounding box center [960, 268] width 72 height 27
click at [953, 281] on link "Certificate" at bounding box center [960, 268] width 72 height 27
click at [945, 271] on link "Certificate" at bounding box center [960, 268] width 72 height 27
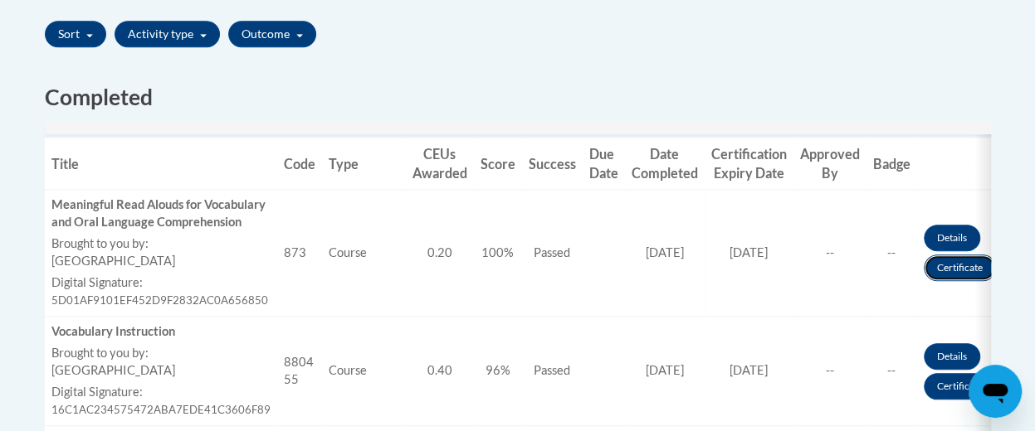
click at [945, 271] on link "Certificate" at bounding box center [960, 268] width 72 height 27
